Goal: Transaction & Acquisition: Download file/media

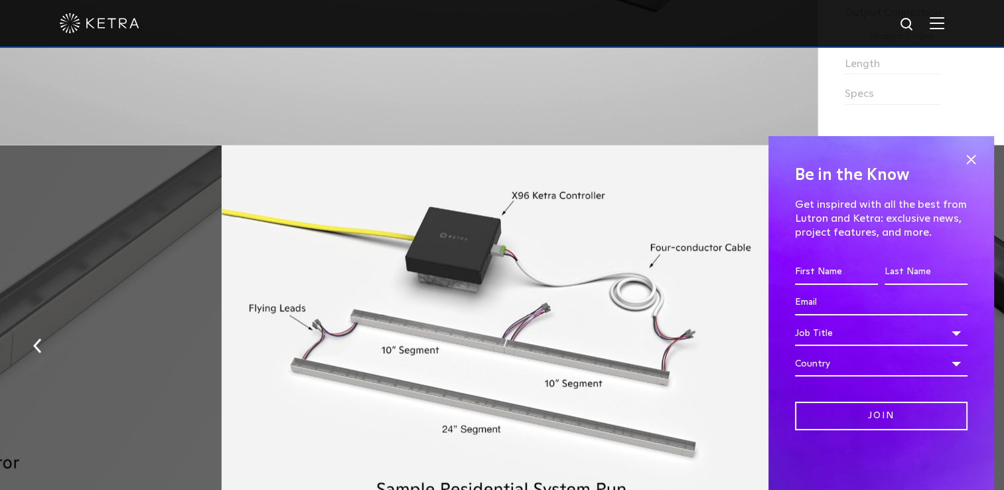
scroll to position [1592, 0]
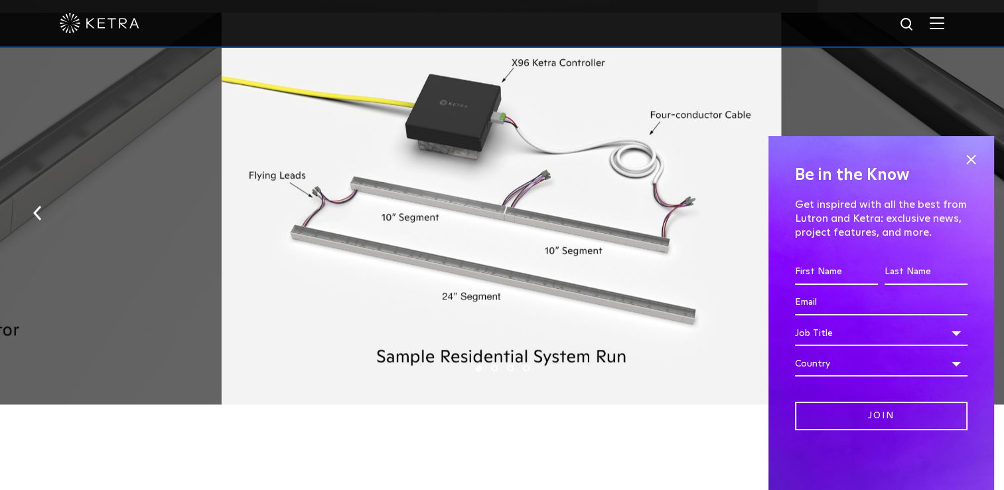
click at [984, 164] on div "Be in the Know Get inspired with all the best from Lutron and Ketra: exclusive …" at bounding box center [881, 313] width 226 height 354
click at [979, 164] on span at bounding box center [971, 159] width 20 height 20
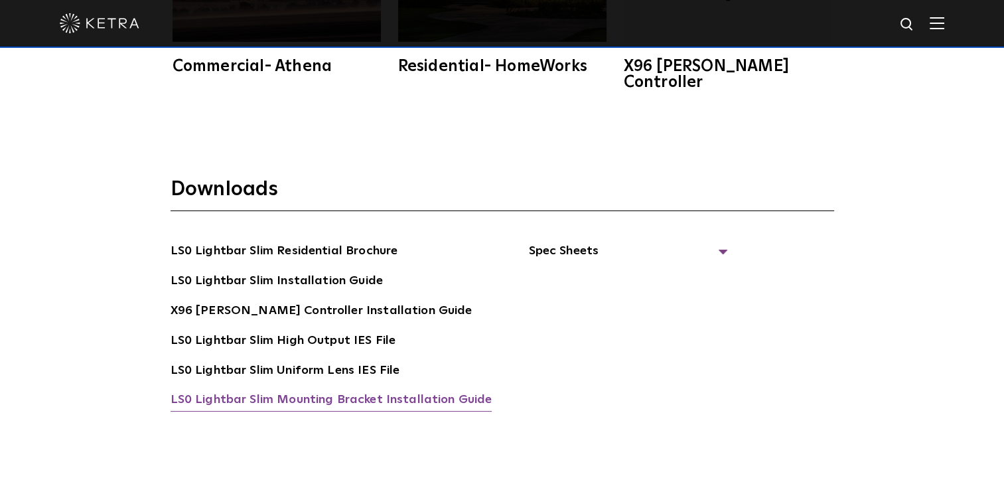
scroll to position [2389, 0]
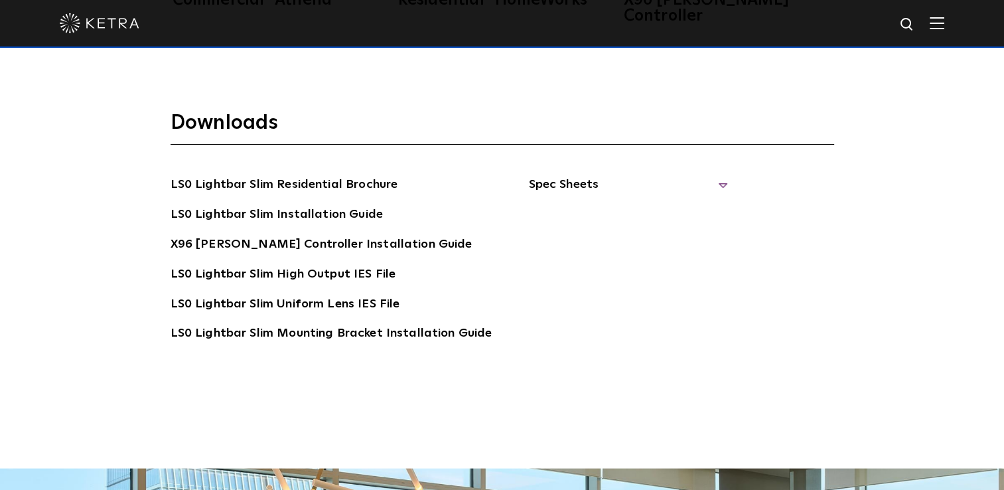
click at [538, 175] on span "Spec Sheets" at bounding box center [627, 189] width 199 height 29
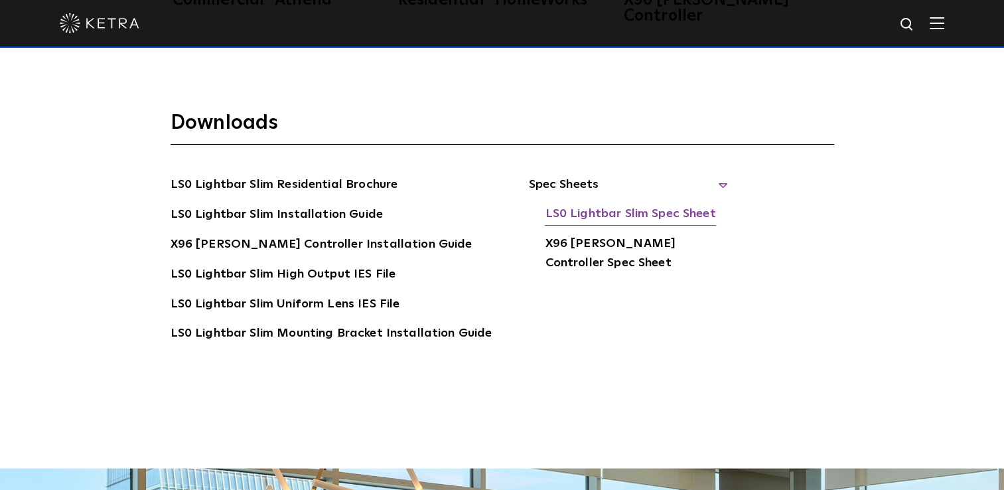
click at [579, 204] on link "LS0 Lightbar Slim Spec Sheet" at bounding box center [630, 214] width 171 height 21
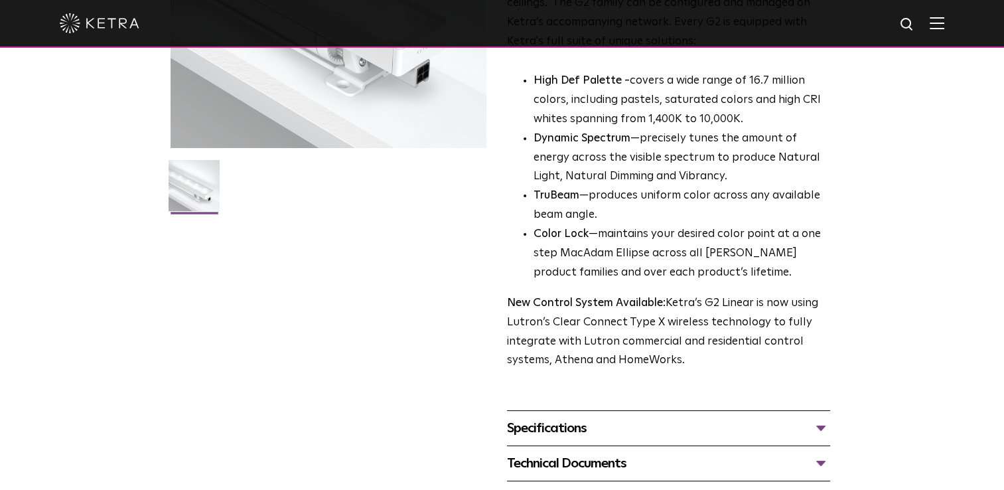
scroll to position [464, 0]
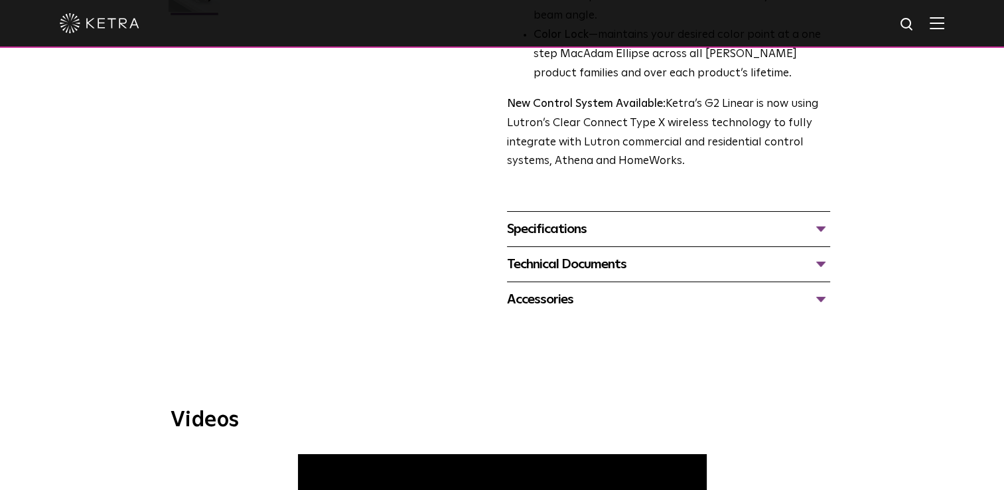
click at [609, 266] on div "Technical Documents" at bounding box center [668, 263] width 323 height 21
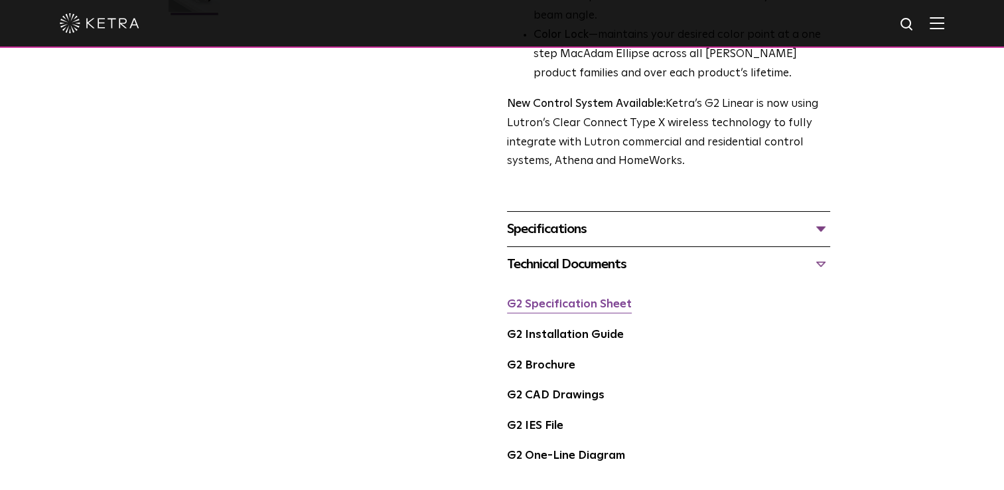
click at [597, 305] on link "G2 Specification Sheet" at bounding box center [569, 304] width 125 height 11
